Goal: Information Seeking & Learning: Find specific fact

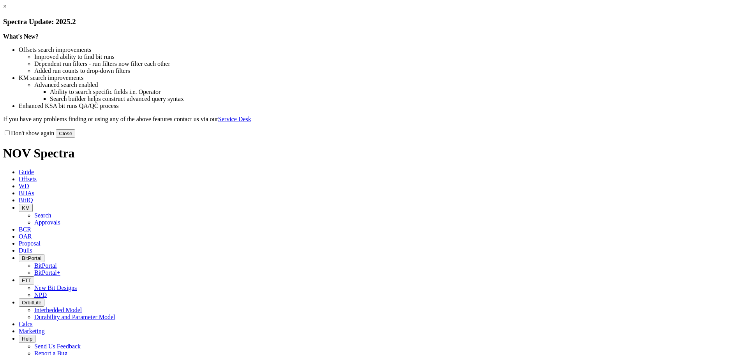
click at [75, 138] on button "Close" at bounding box center [65, 133] width 19 height 8
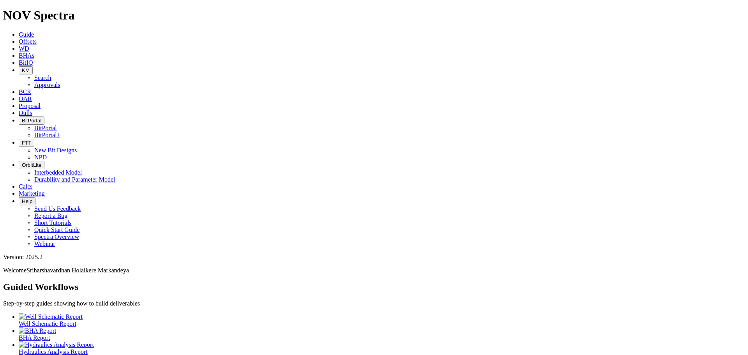
click at [33, 59] on span "BitIQ" at bounding box center [26, 62] width 14 height 7
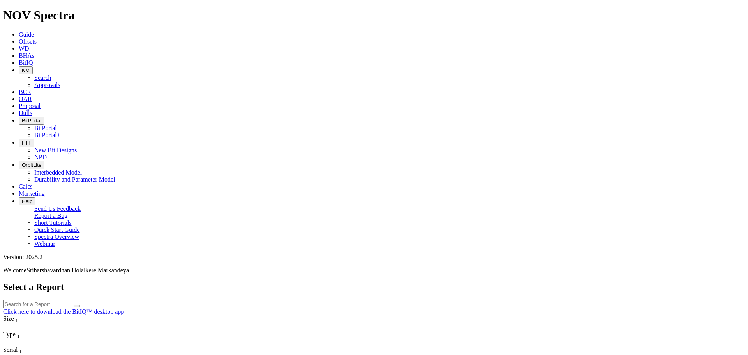
scroll to position [351, 0]
click at [30, 67] on span "KM" at bounding box center [26, 70] width 8 height 6
click at [51, 74] on link "Search" at bounding box center [42, 77] width 17 height 7
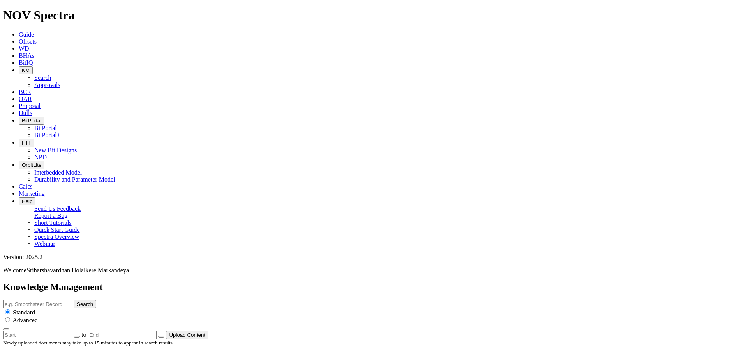
click at [72, 300] on input "text" at bounding box center [37, 304] width 69 height 8
type input "bit iq"
click at [74, 300] on button "Search" at bounding box center [85, 304] width 23 height 8
click at [72, 300] on input "bit iq" at bounding box center [37, 304] width 69 height 8
type input "bit iq technical summary"
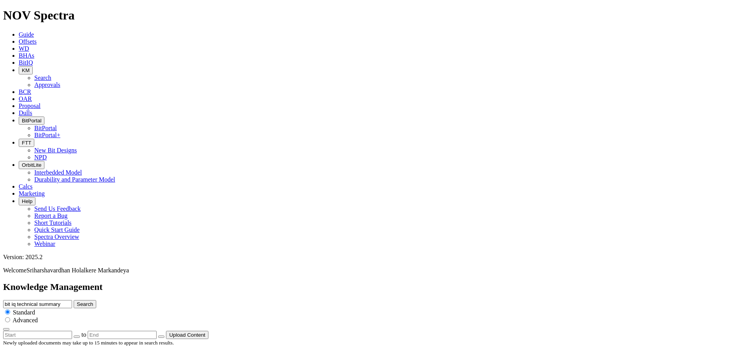
click at [96, 300] on button "Search" at bounding box center [85, 304] width 23 height 8
drag, startPoint x: 347, startPoint y: 40, endPoint x: 334, endPoint y: 42, distance: 12.7
click at [334, 282] on div "Knowledge Management bit iq technical summary Search Standard Advanced to Uploa…" at bounding box center [374, 310] width 742 height 57
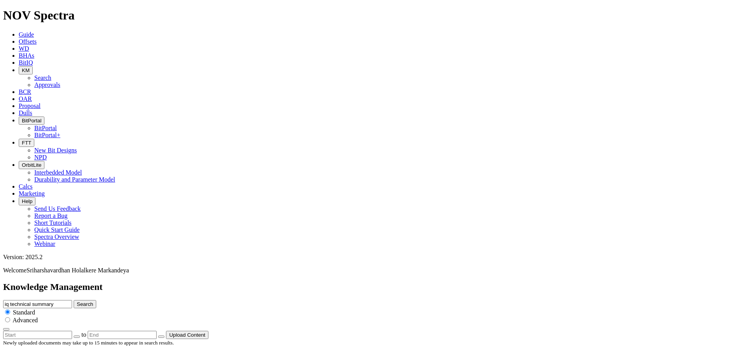
type input "iq technical summary"
click at [74, 300] on button "Search" at bounding box center [85, 304] width 23 height 8
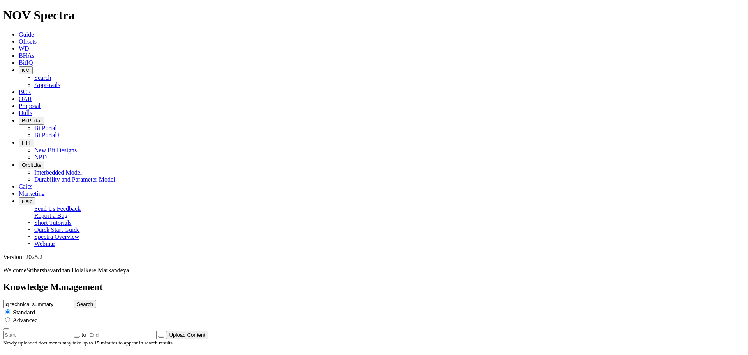
scroll to position [1401, 0]
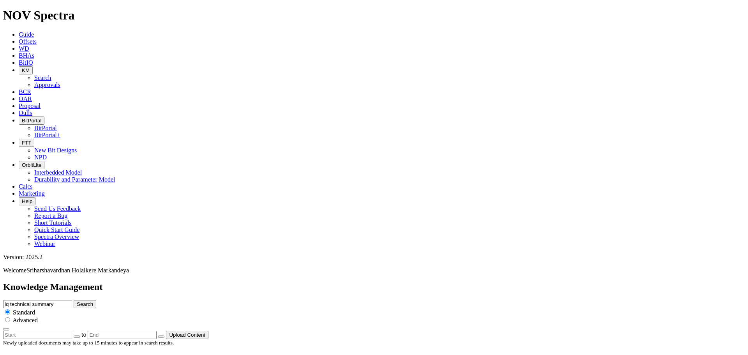
click at [72, 300] on input "iq technical summary" at bounding box center [37, 304] width 69 height 8
drag, startPoint x: 405, startPoint y: 42, endPoint x: 436, endPoint y: 42, distance: 31.2
click at [333, 282] on div "Knowledge Management iq technical summary Search Standard Advanced to Upload Co…" at bounding box center [374, 310] width 742 height 57
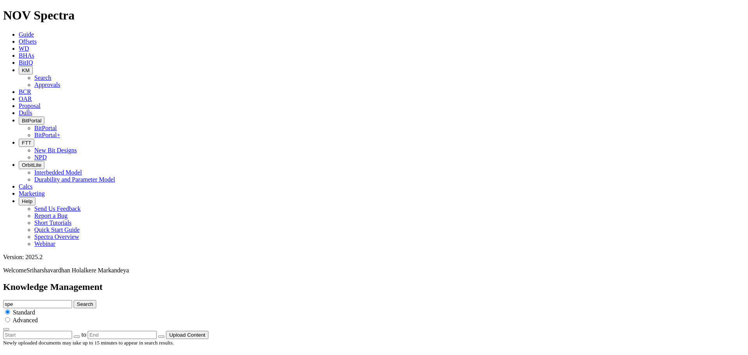
type input "spe"
click at [74, 300] on button "Search" at bounding box center [85, 304] width 23 height 8
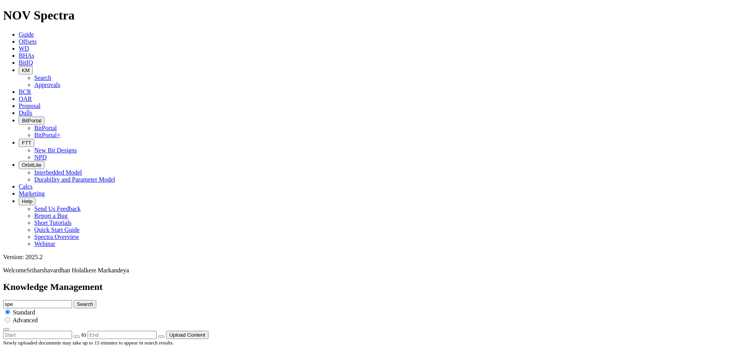
scroll to position [351, 0]
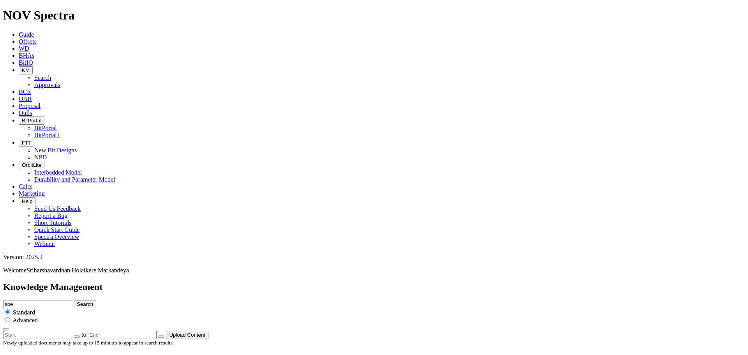
scroll to position [779, 0]
